Goal: Information Seeking & Learning: Learn about a topic

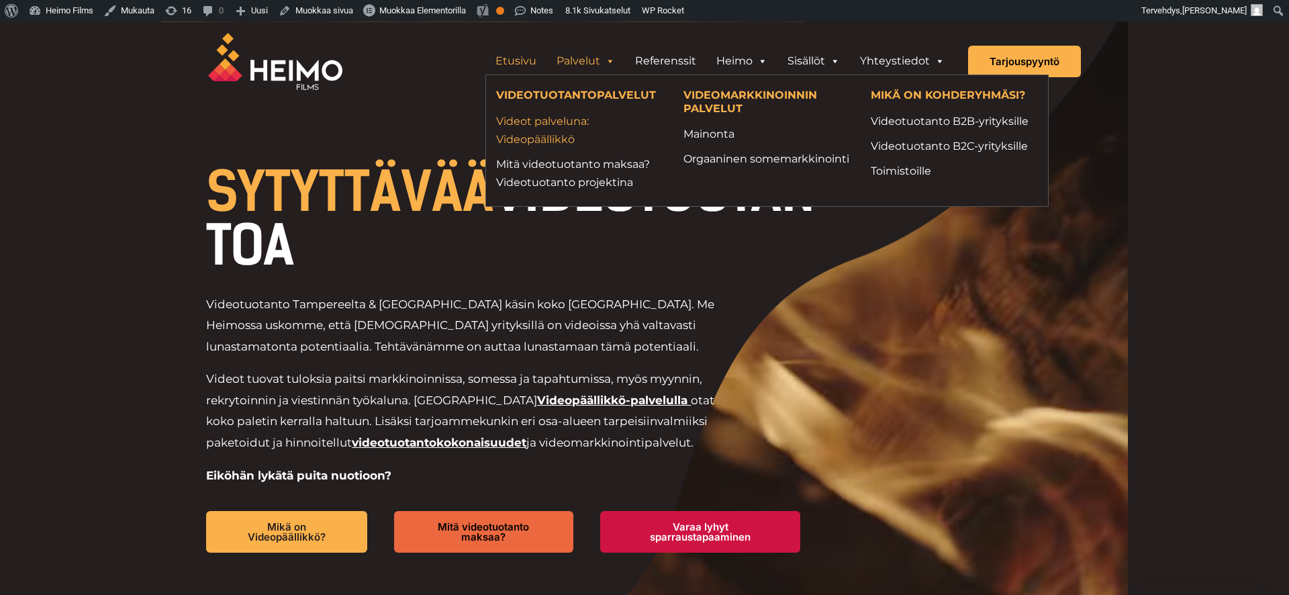
click at [568, 121] on link "Videot palveluna: Videopäällikkö" at bounding box center [579, 130] width 167 height 36
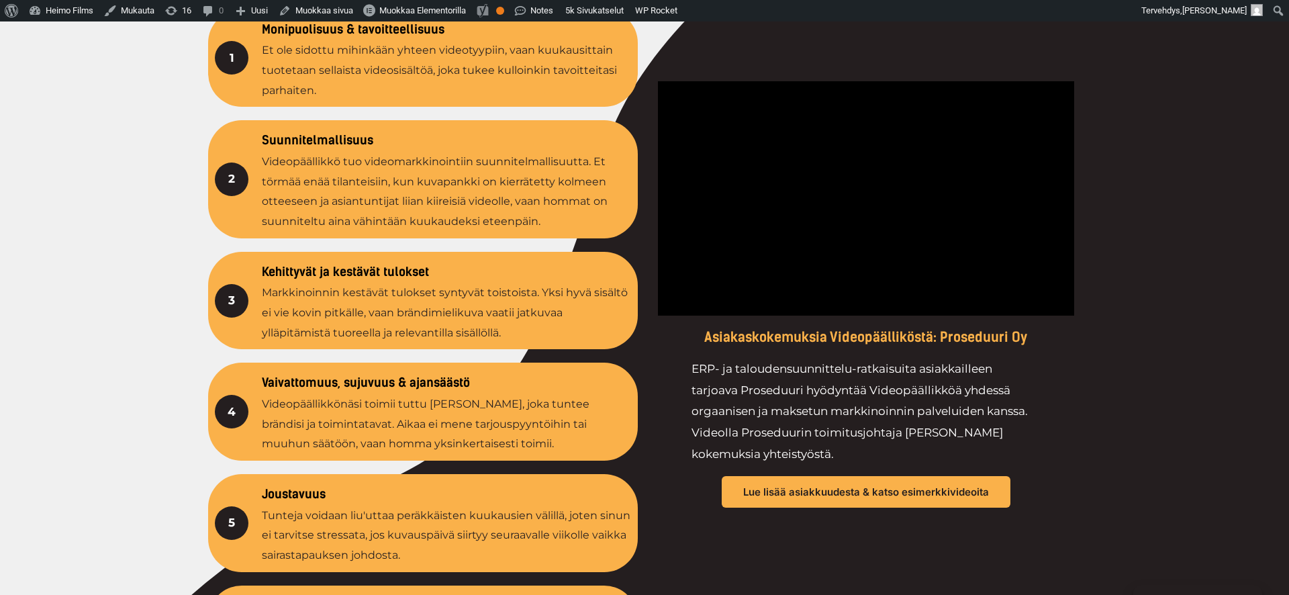
scroll to position [2324, 0]
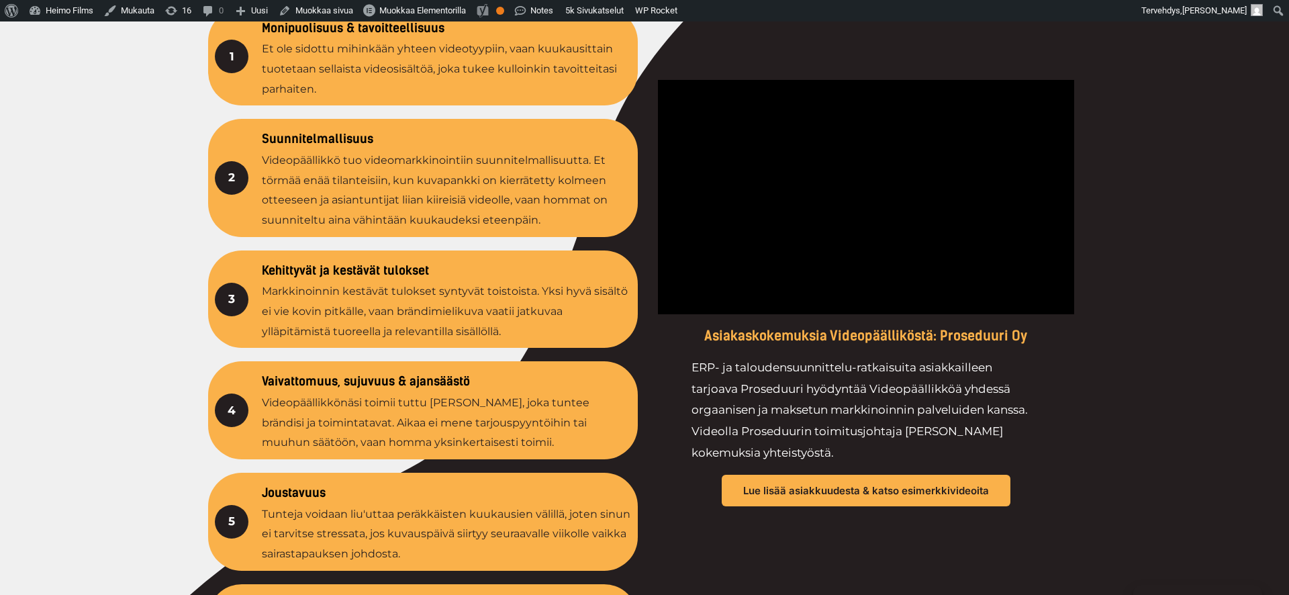
click at [173, 414] on div at bounding box center [644, 294] width 1289 height 912
drag, startPoint x: 228, startPoint y: 274, endPoint x: 552, endPoint y: 327, distance: 328.6
click at [552, 327] on div "3 Kehittyvät ja kestävät tulokset Markkinoinnin kestävät tulokset syntyvät tois…" at bounding box center [423, 299] width 430 height 98
click at [552, 327] on p "Markkinoinnin kestävät tulokset syntyvät toistoista. Yksi hyvä sisältö ei vie k…" at bounding box center [446, 311] width 369 height 60
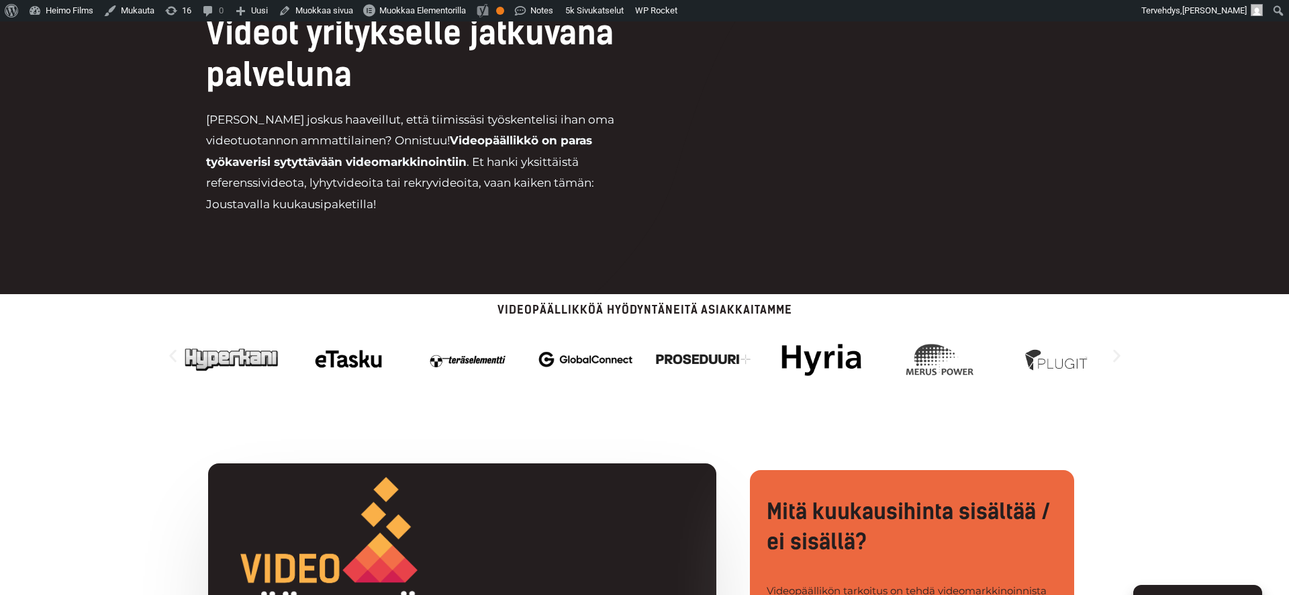
scroll to position [438, 0]
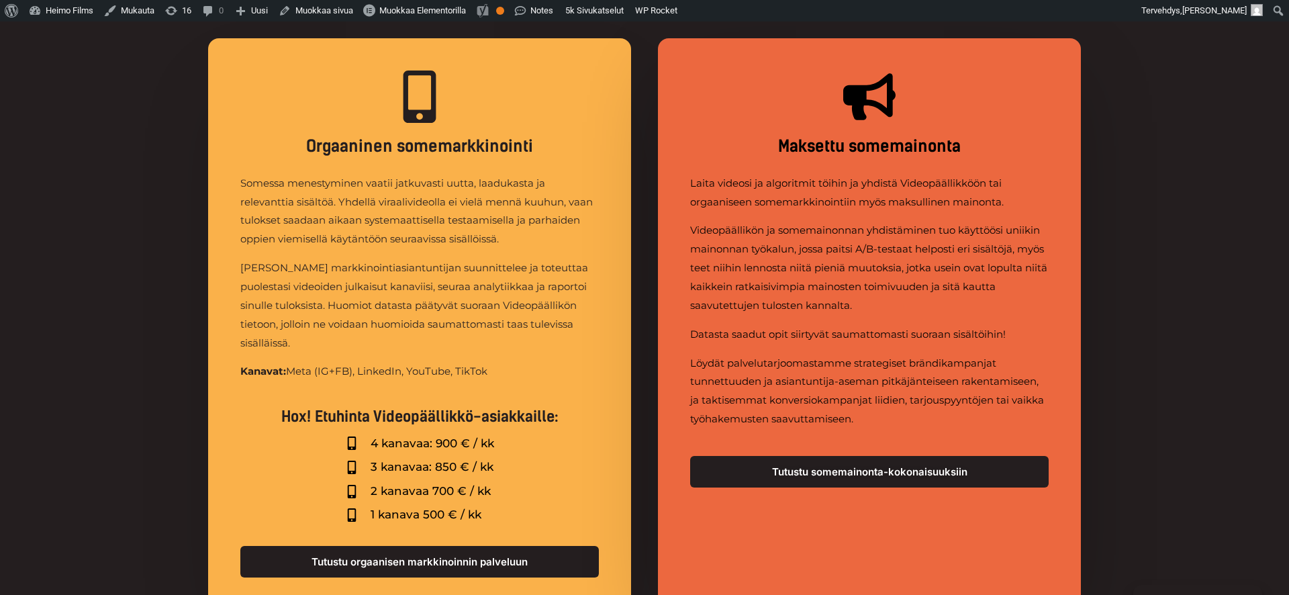
scroll to position [5218, 0]
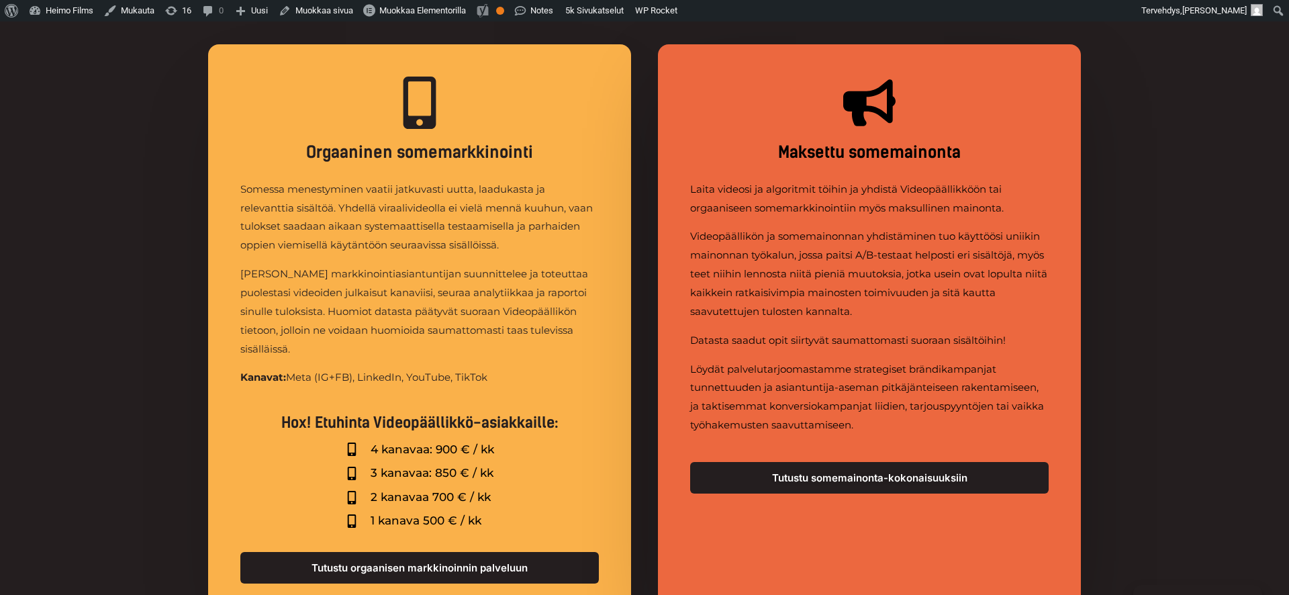
click at [163, 297] on div "Orgaaninen somemarkkinointi Somessa menestyminen vaatii jatkuvasti uutta, laadu…" at bounding box center [644, 349] width 1289 height 665
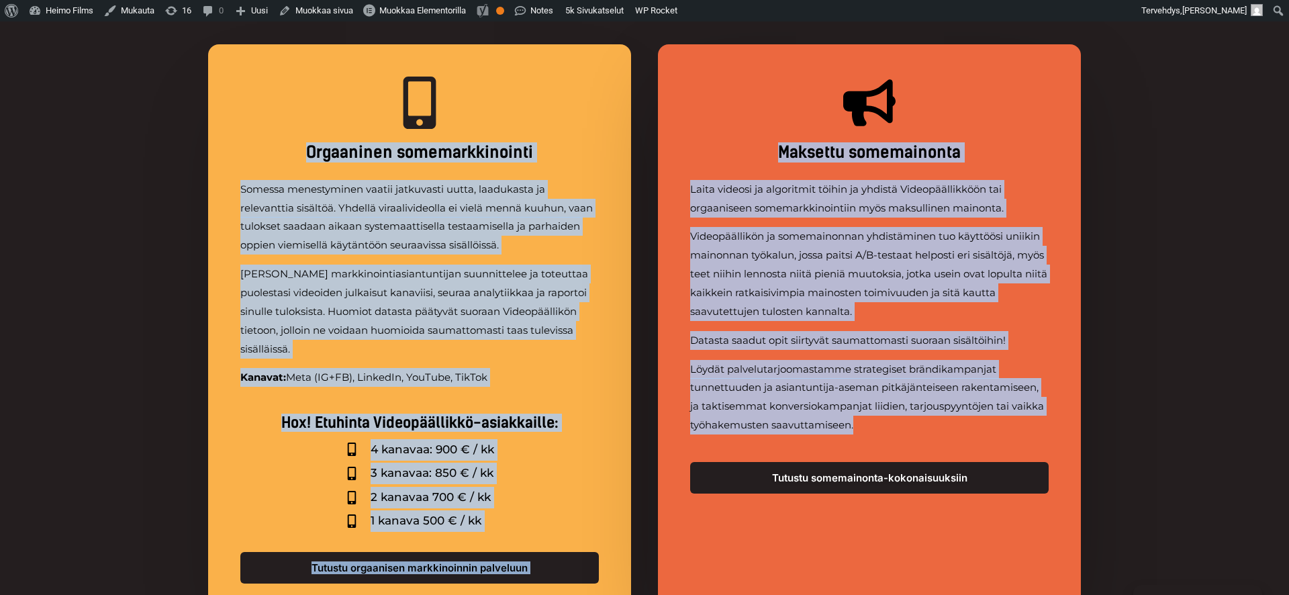
drag, startPoint x: 276, startPoint y: 128, endPoint x: 812, endPoint y: 431, distance: 616.4
click at [812, 431] on div "Orgaaninen somemarkkinointi Somessa menestyminen vaatii jatkuvasti uutta, laadu…" at bounding box center [644, 349] width 873 height 665
click at [812, 431] on p "Löydät palvelutarjoomastamme strategiset brändikampanjat tunnettuuden ja asiant…" at bounding box center [869, 397] width 359 height 75
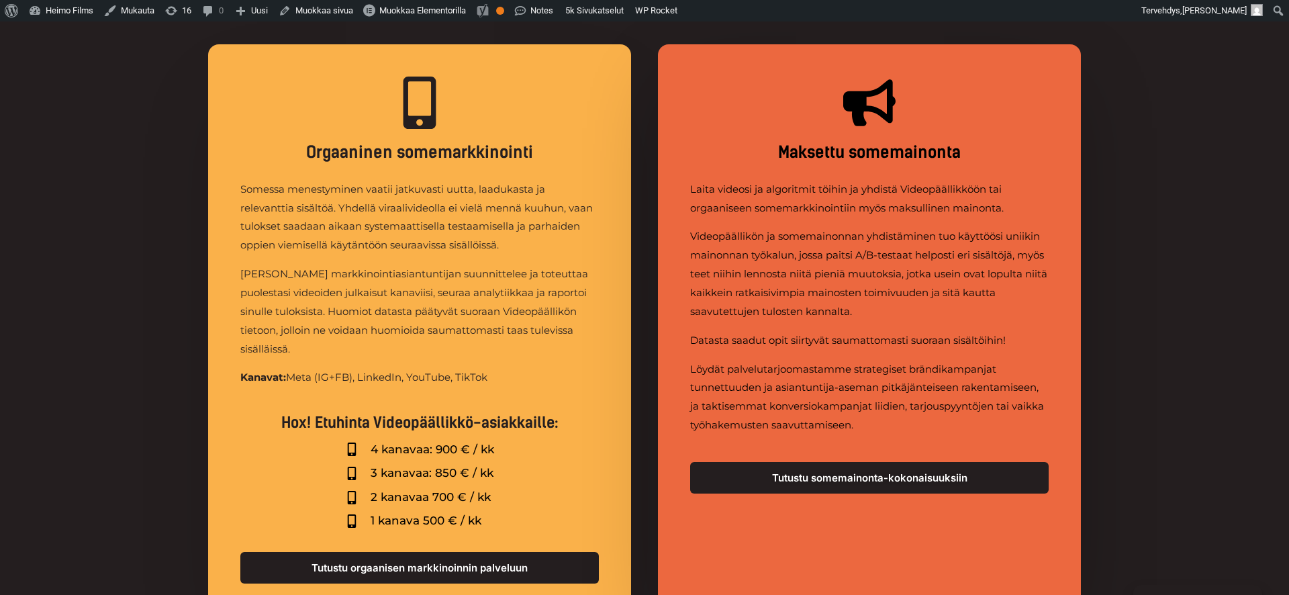
click at [614, 379] on div "Orgaaninen somemarkkinointi Somessa menestyminen vaatii jatkuvasti uutta, laadu…" at bounding box center [419, 329] width 423 height 571
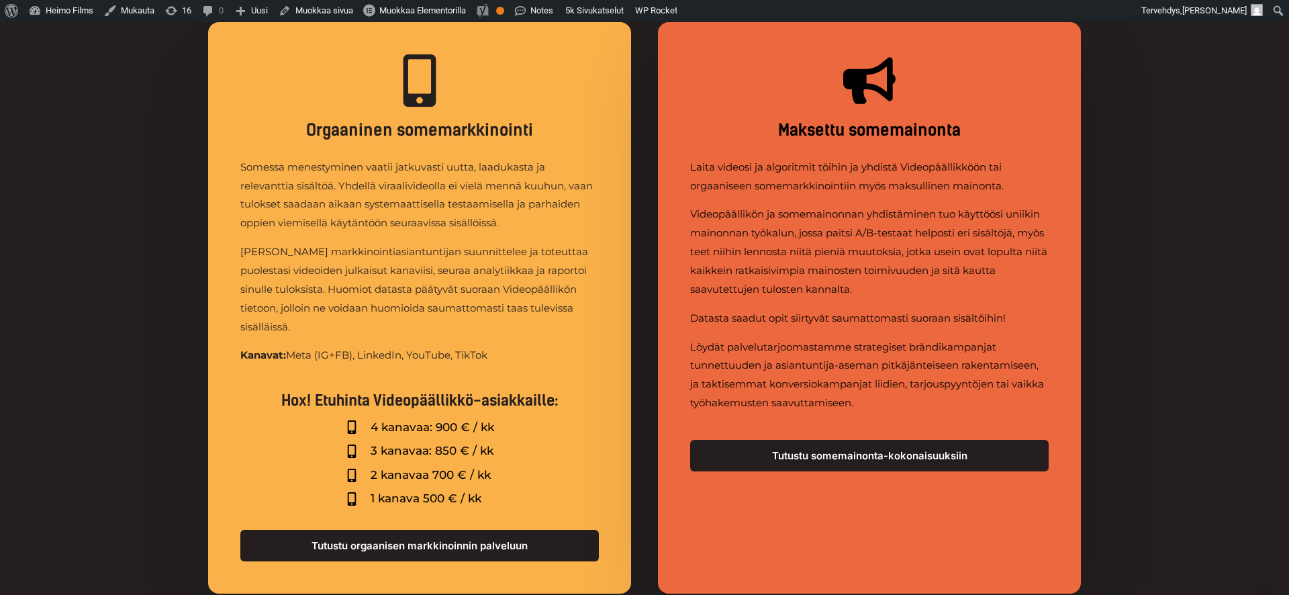
scroll to position [5227, 0]
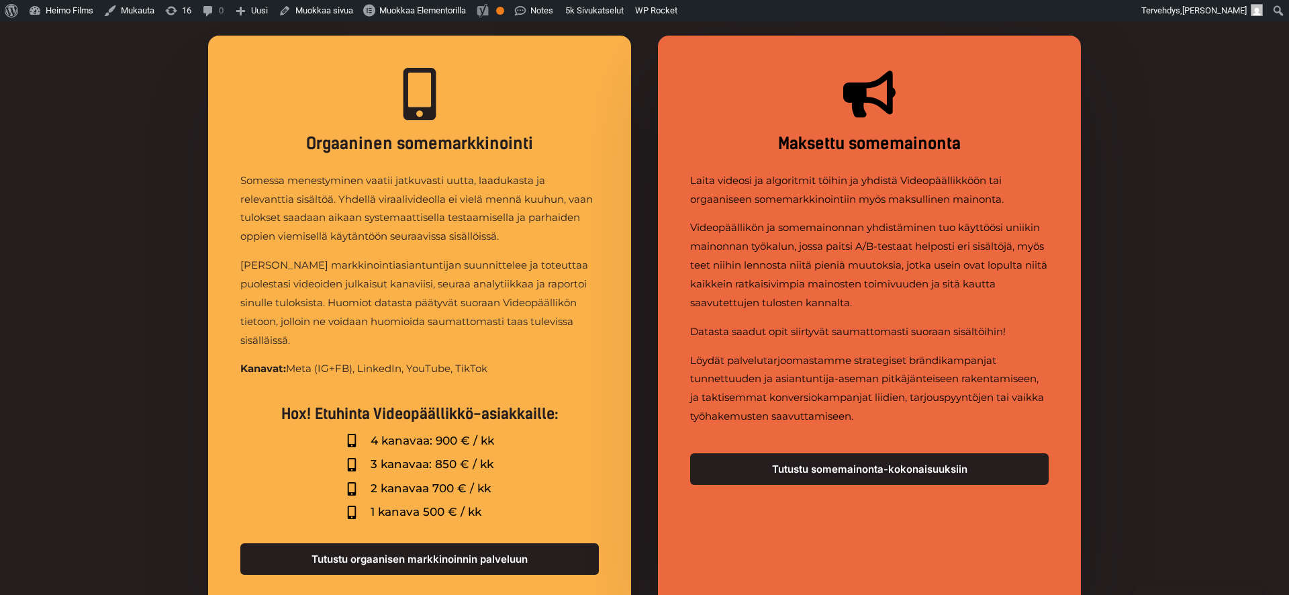
click at [162, 219] on div "Orgaaninen somemarkkinointi Somessa menestyminen vaatii jatkuvasti uutta, laadu…" at bounding box center [644, 341] width 1289 height 665
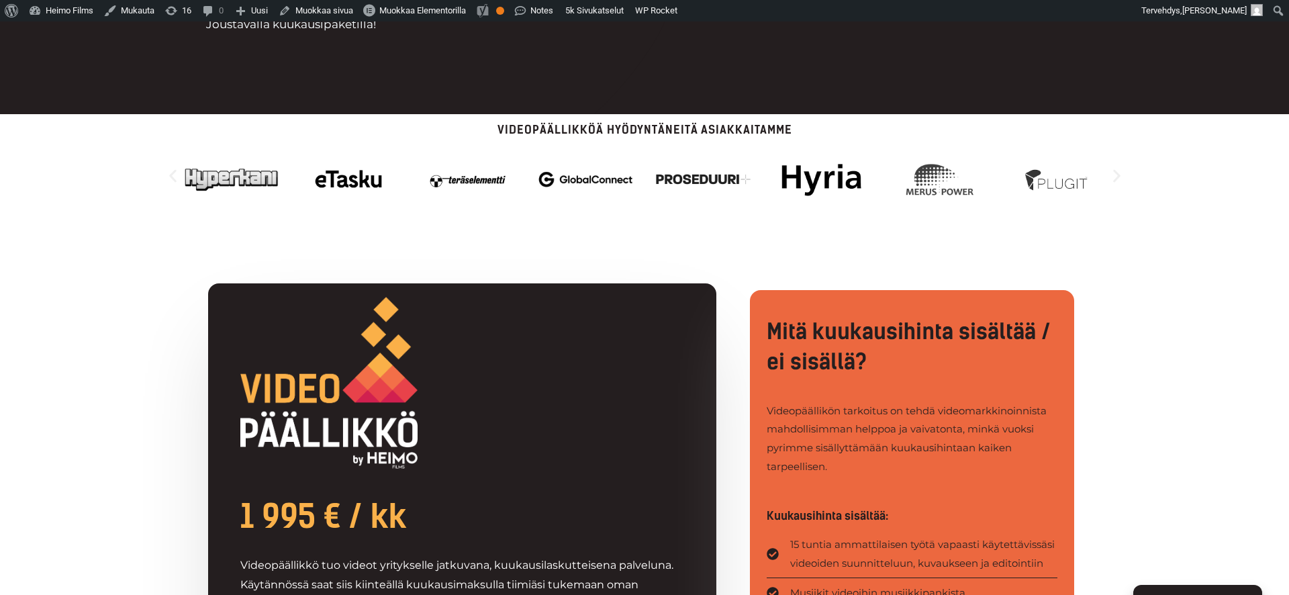
scroll to position [0, 0]
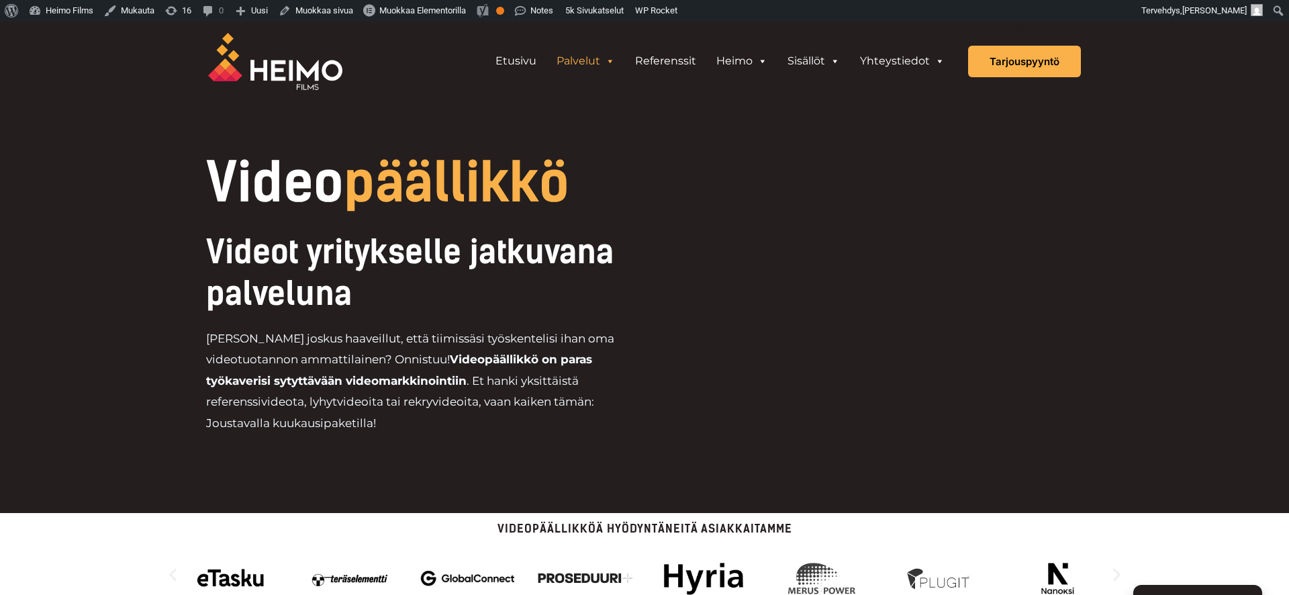
click at [188, 187] on div "Video päällikkö Videot yritykselle jatkuvana palveluna Oletko joskus haaveillut…" at bounding box center [644, 301] width 913 height 290
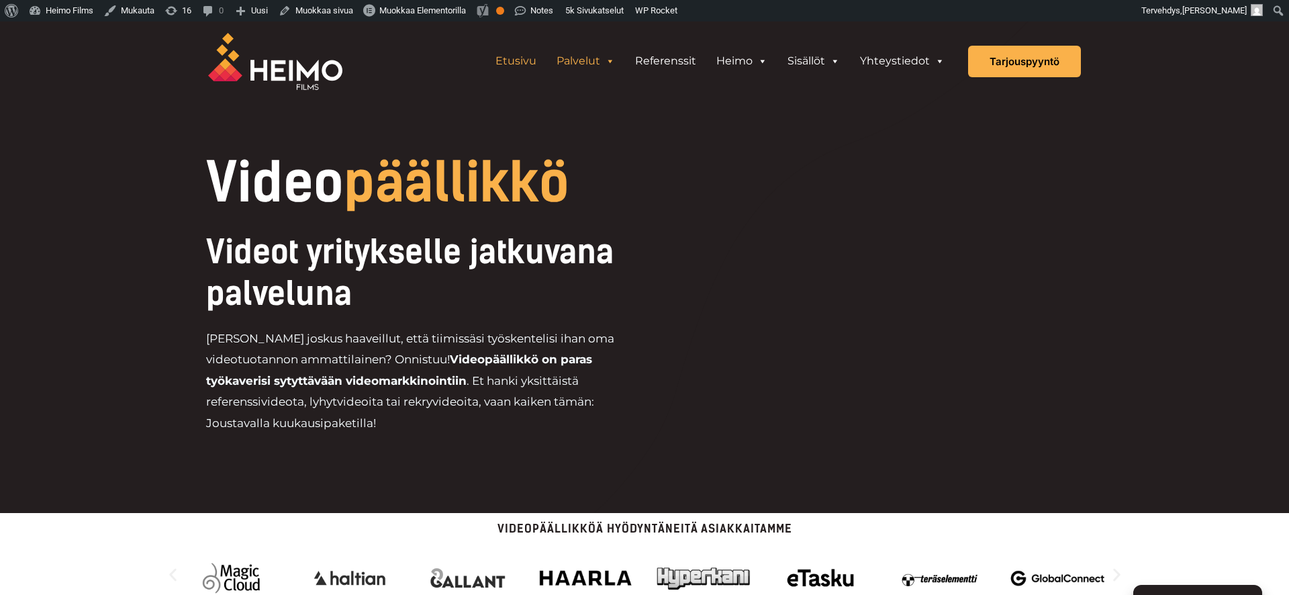
click at [530, 64] on link "Etusivu" at bounding box center [515, 61] width 61 height 27
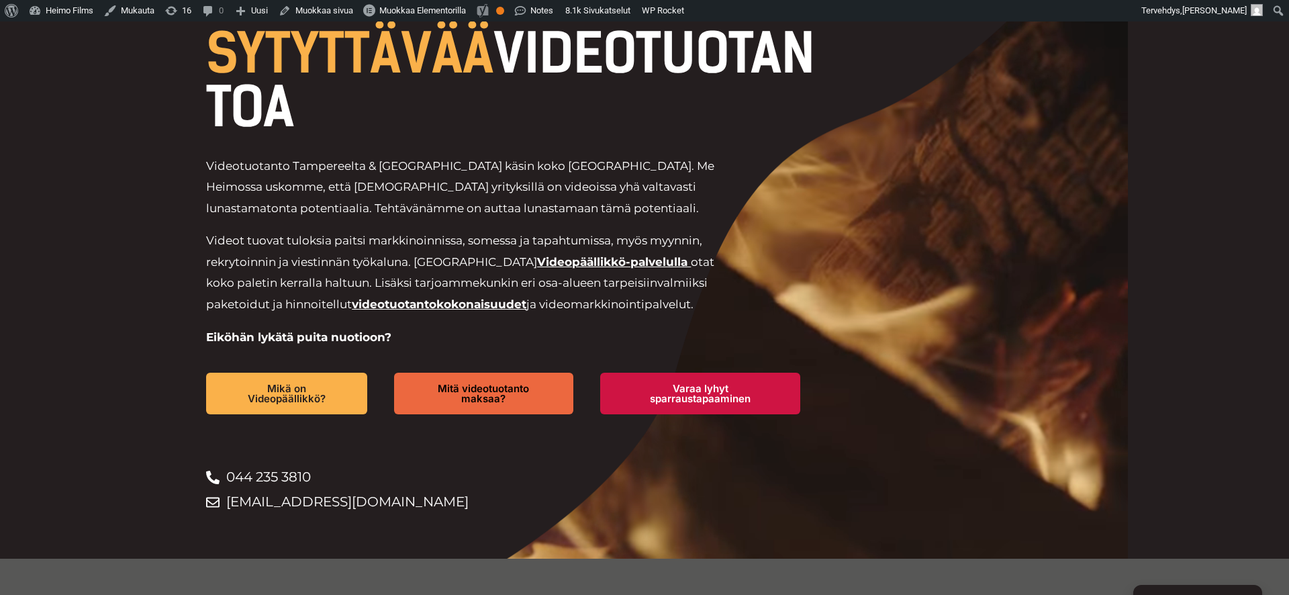
scroll to position [1, 0]
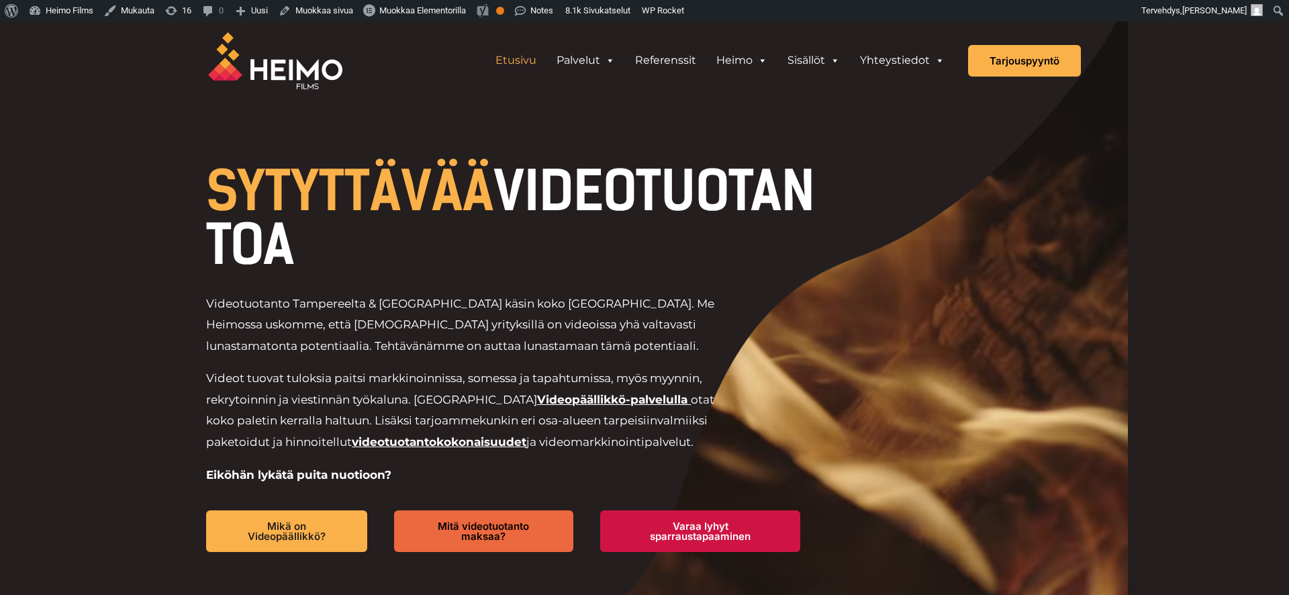
click at [186, 368] on div at bounding box center [644, 359] width 967 height 676
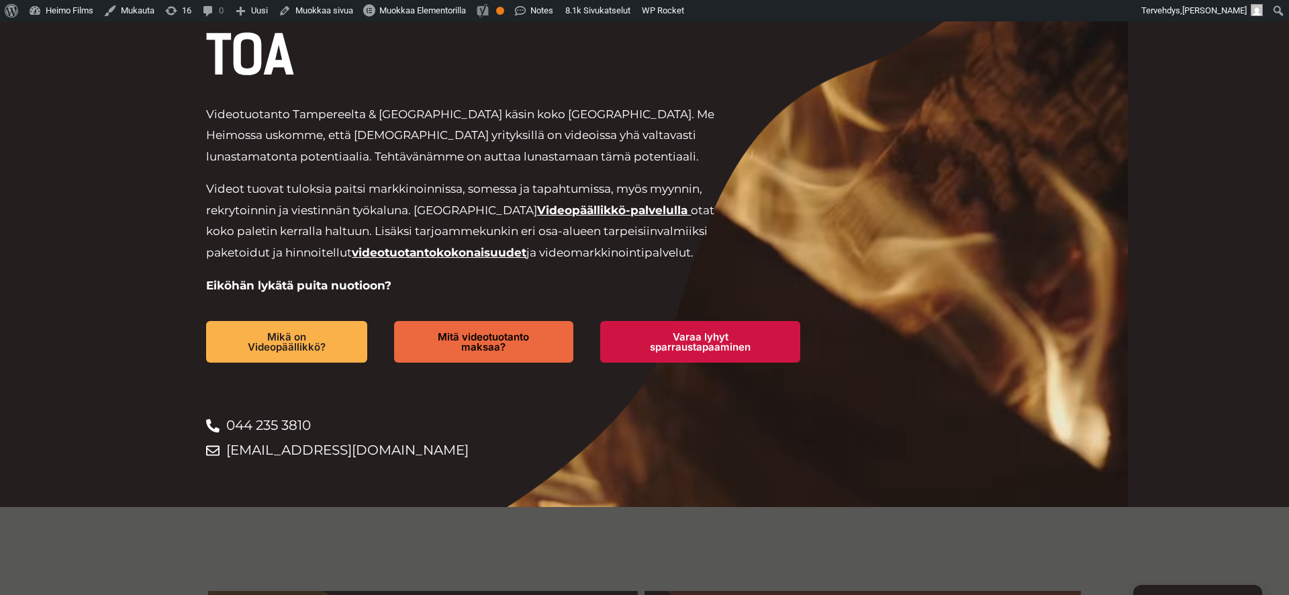
scroll to position [189, 0]
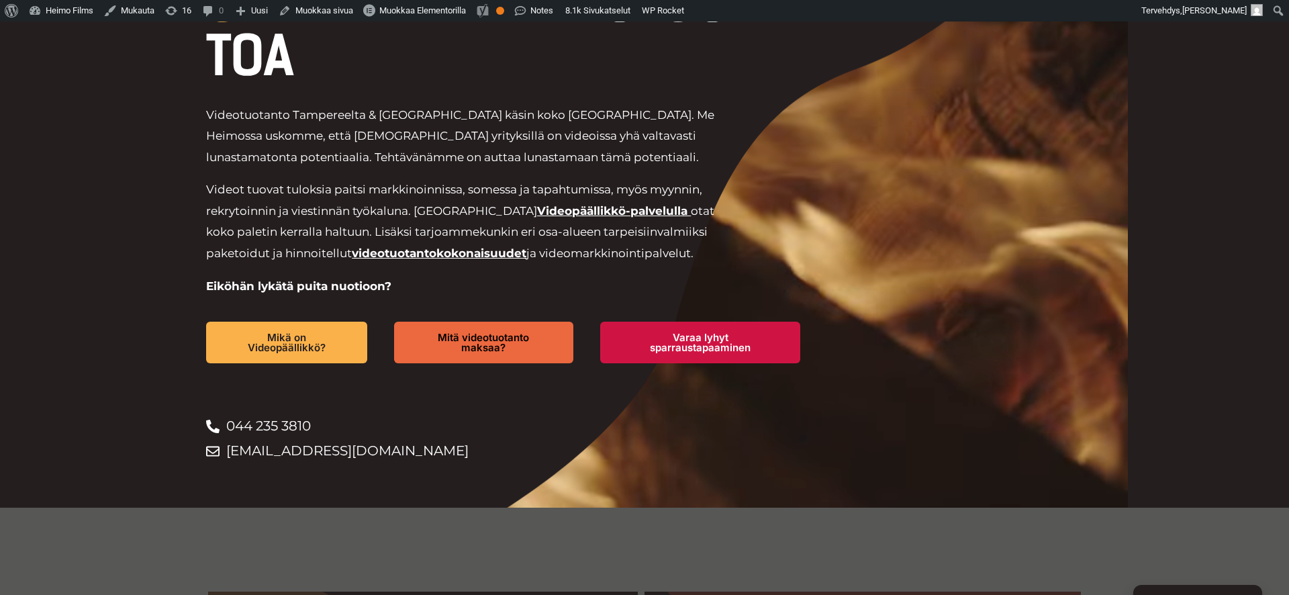
click at [167, 386] on div at bounding box center [644, 170] width 967 height 676
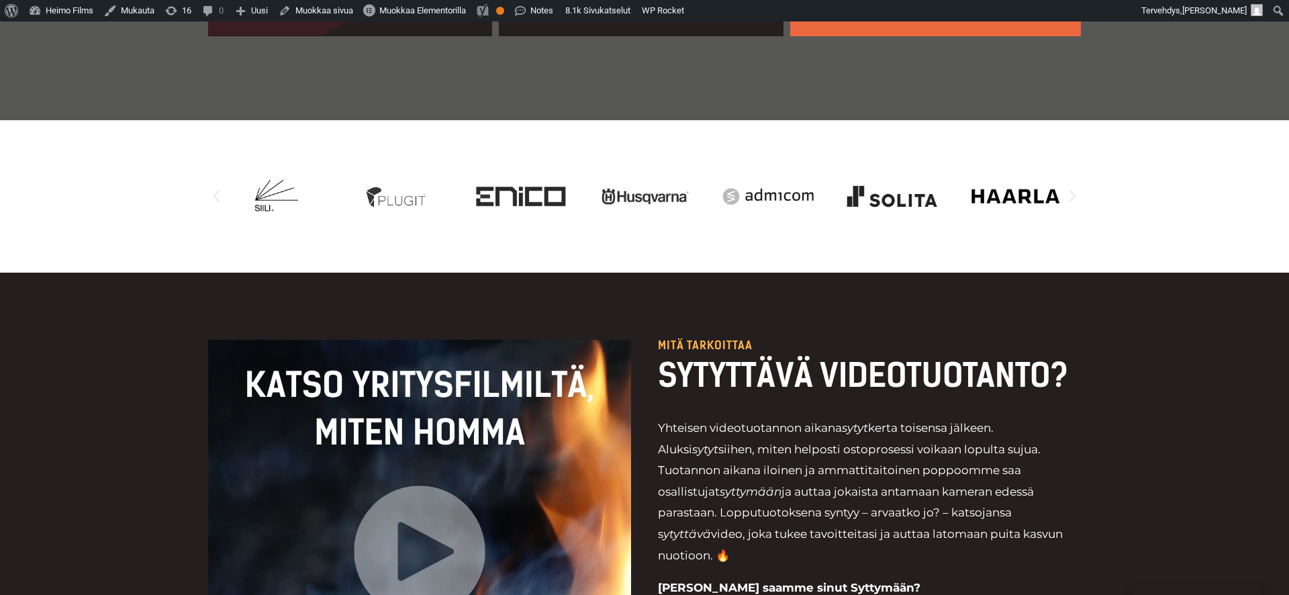
scroll to position [1368, 0]
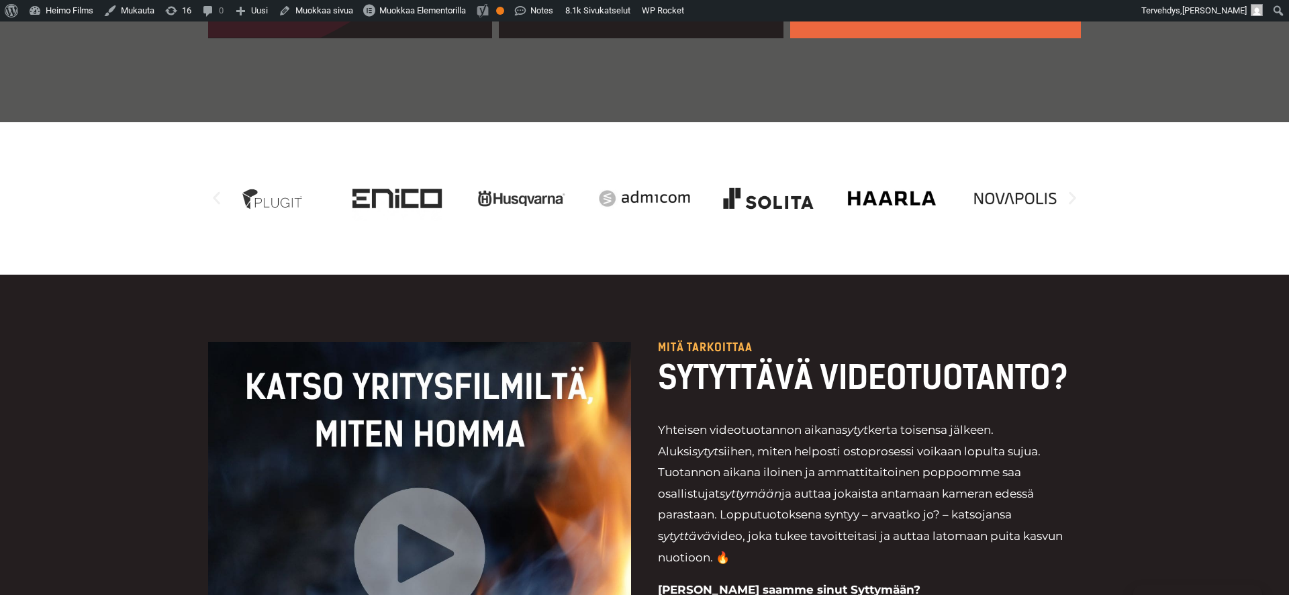
drag, startPoint x: 165, startPoint y: 217, endPoint x: 647, endPoint y: 214, distance: 482.1
click at [647, 214] on div at bounding box center [644, 198] width 1289 height 152
click at [154, 279] on div "Mitä tarkoittaa SYTYTTÄVÄ VIDEOTUOTANTO? Yhteisen videotuotannon aikana sytyt k…" at bounding box center [644, 553] width 1289 height 557
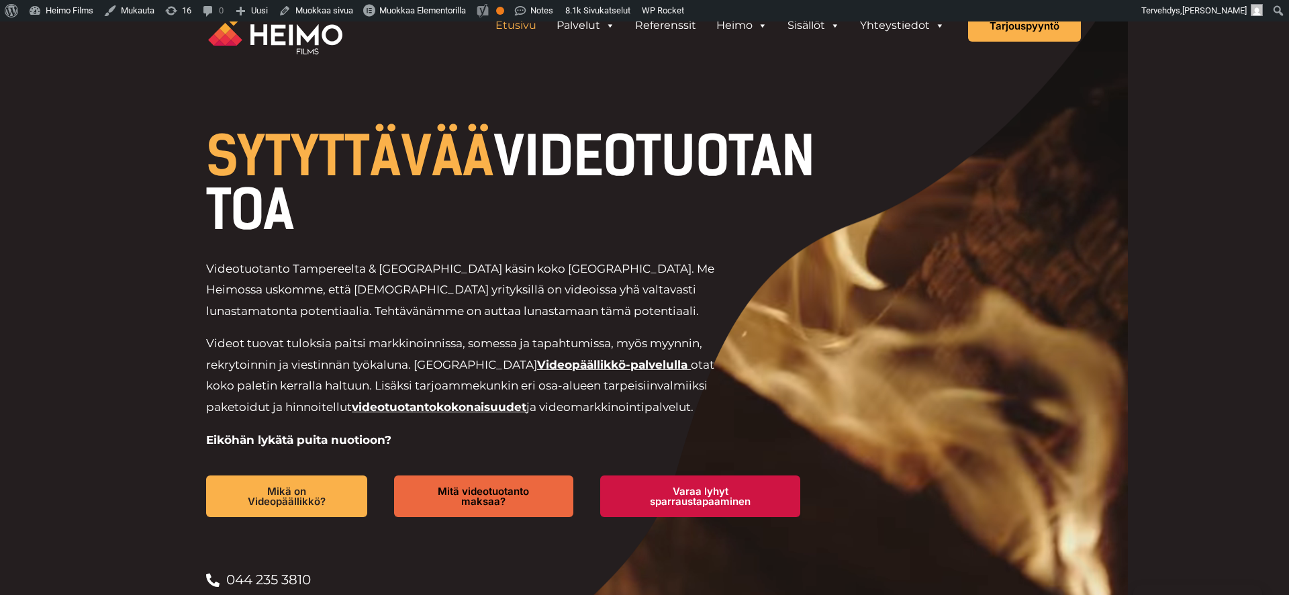
scroll to position [0, 0]
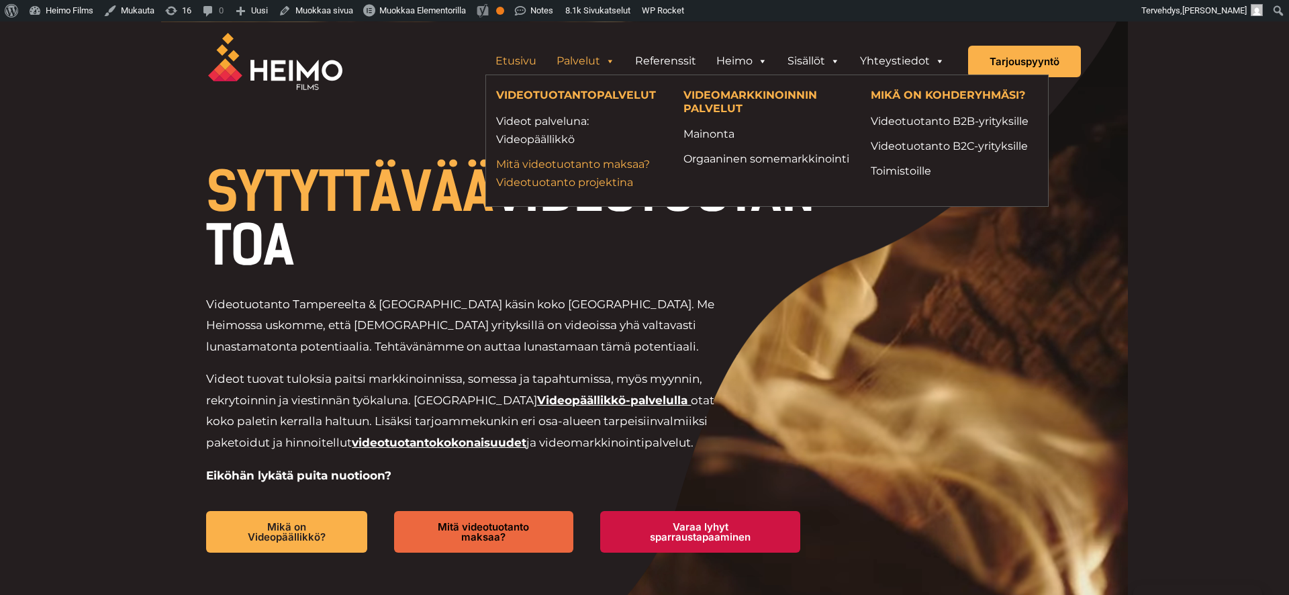
click at [575, 179] on link "Mitä videotuotanto maksaa? Videotuotanto projektina" at bounding box center [579, 173] width 167 height 36
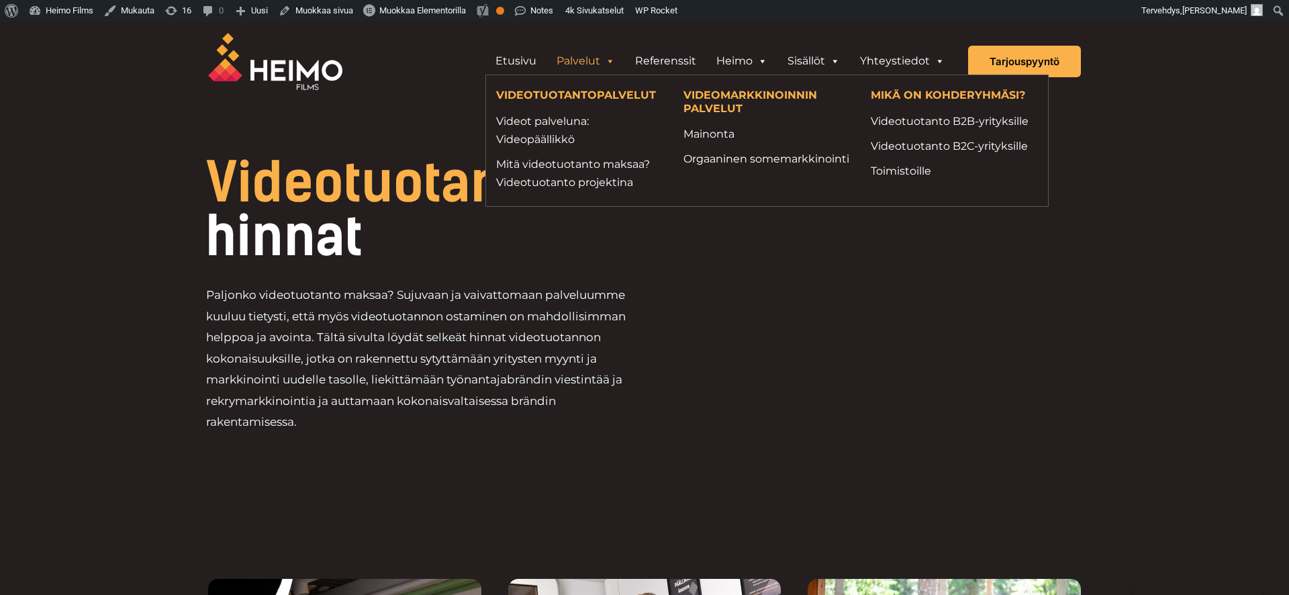
drag, startPoint x: 876, startPoint y: 97, endPoint x: 966, endPoint y: 197, distance: 134.1
click at [966, 197] on ul "VIDEOTUOTANTOPALVELUT Videot palveluna: Videopäällikkö Mitä videotuotanto maksa…" at bounding box center [766, 141] width 563 height 132
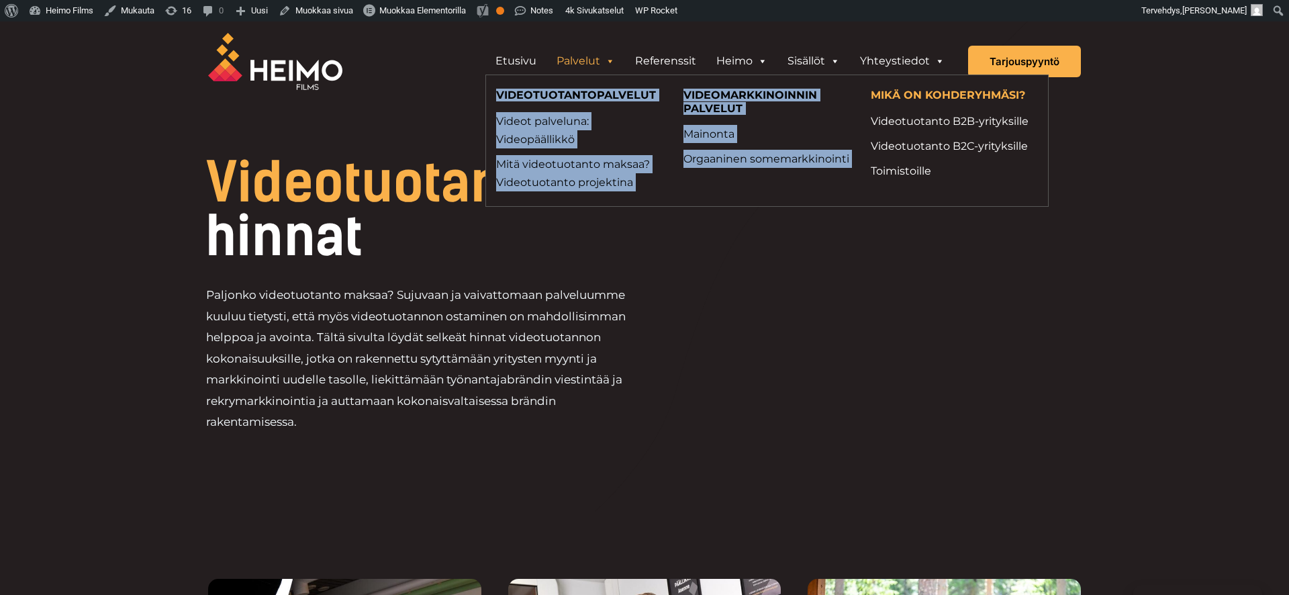
drag, startPoint x: 966, startPoint y: 197, endPoint x: 864, endPoint y: 96, distance: 143.9
click at [864, 96] on ul "VIDEOTUOTANTOPALVELUT Videot palveluna: Videopäällikkö Mitä videotuotanto maksa…" at bounding box center [766, 141] width 563 height 132
click at [864, 96] on li "MIKÄ ON KOHDERYHMÄSI?" at bounding box center [954, 96] width 187 height 23
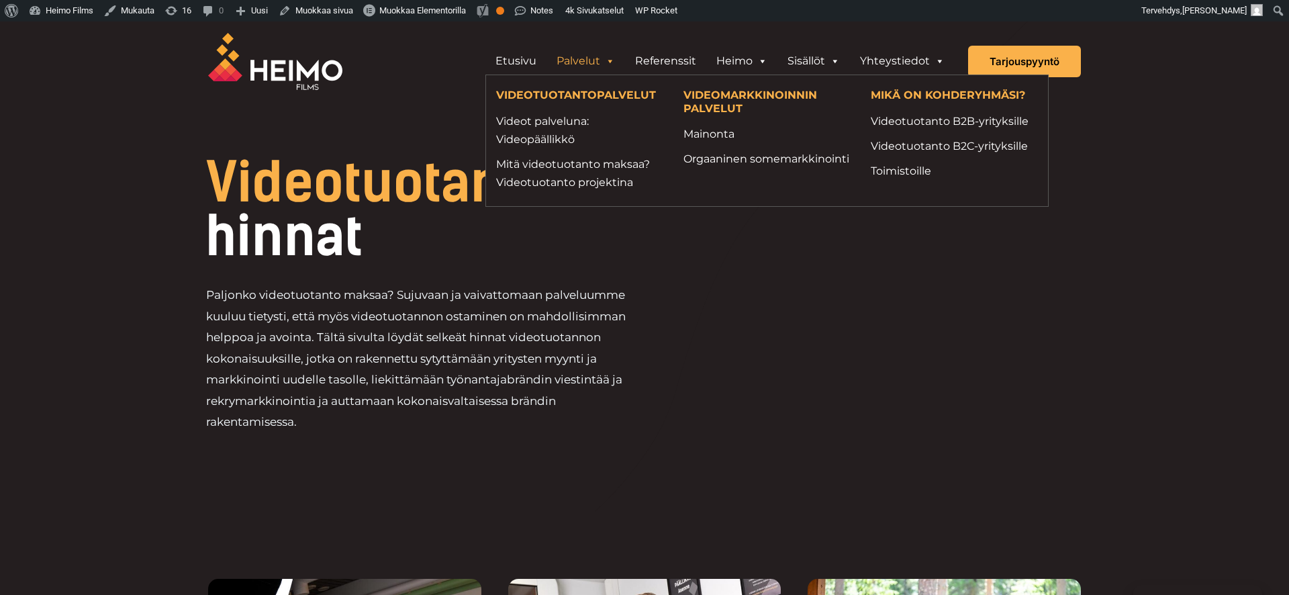
click at [850, 93] on h4 "VIDEOMARKKINOINNIN PALVELUT" at bounding box center [767, 103] width 167 height 29
